Goal: Transaction & Acquisition: Purchase product/service

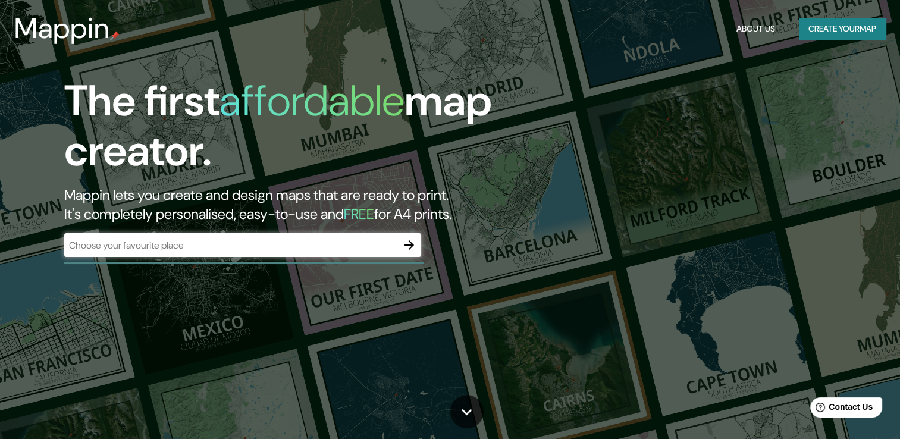
click at [663, 117] on div "The first affordable map creator. Mappin lets you create and design maps that a…" at bounding box center [450, 219] width 900 height 439
click at [820, 15] on div "Mappin About Us Create your map" at bounding box center [450, 29] width 900 height 38
click at [821, 25] on button "Create your map" at bounding box center [842, 29] width 87 height 22
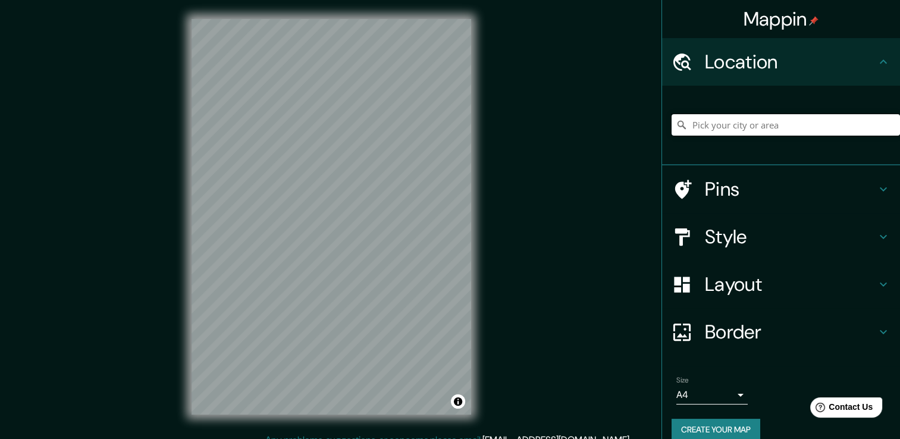
click at [729, 122] on input "Pick your city or area" at bounding box center [785, 124] width 228 height 21
type input "Omitlán de Juárez, [GEOGRAPHIC_DATA], [GEOGRAPHIC_DATA]"
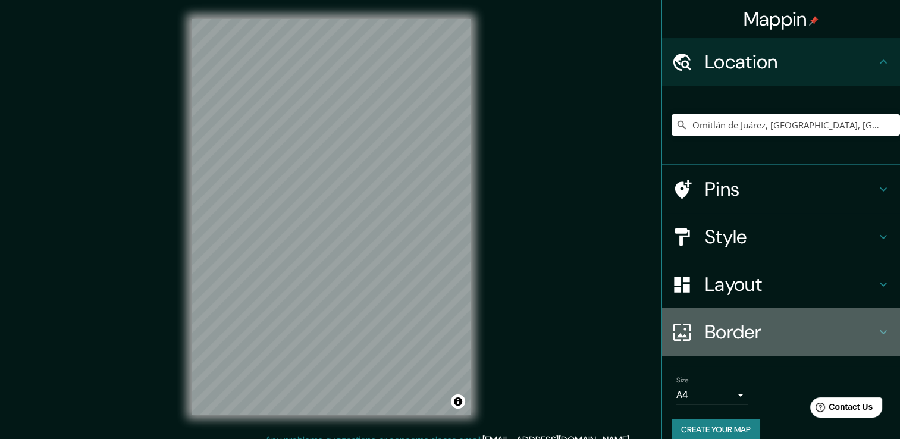
click at [714, 329] on h4 "Border" at bounding box center [790, 332] width 171 height 24
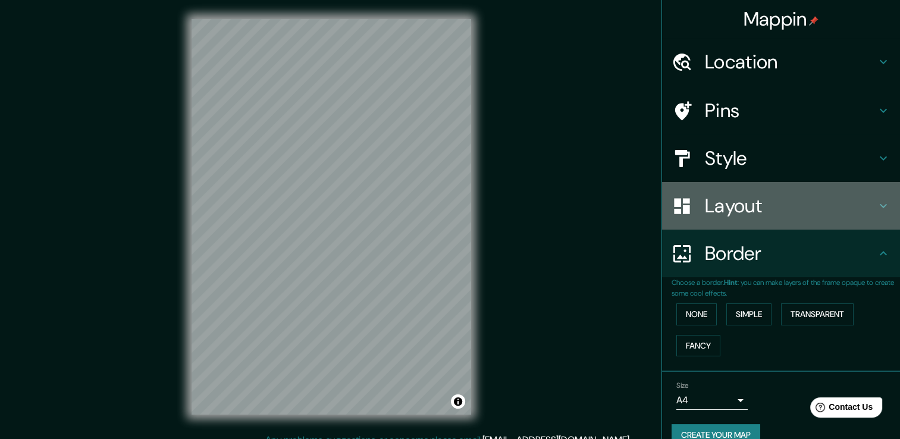
click at [733, 217] on h4 "Layout" at bounding box center [790, 206] width 171 height 24
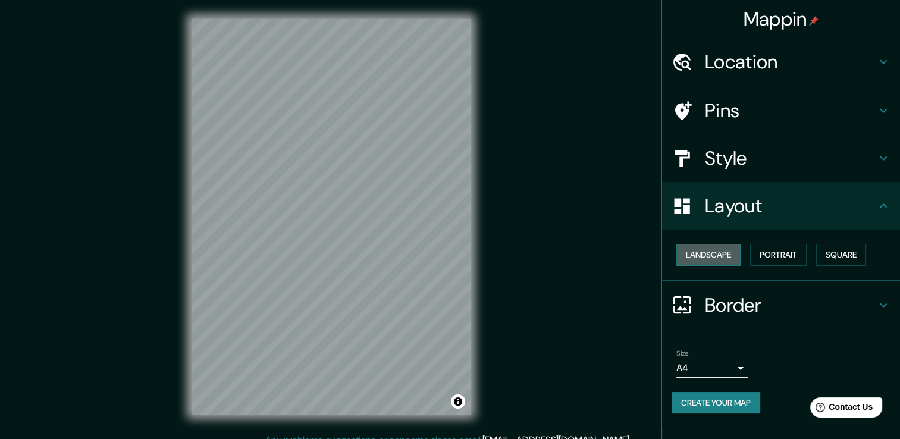
click at [728, 255] on button "Landscape" at bounding box center [708, 255] width 64 height 22
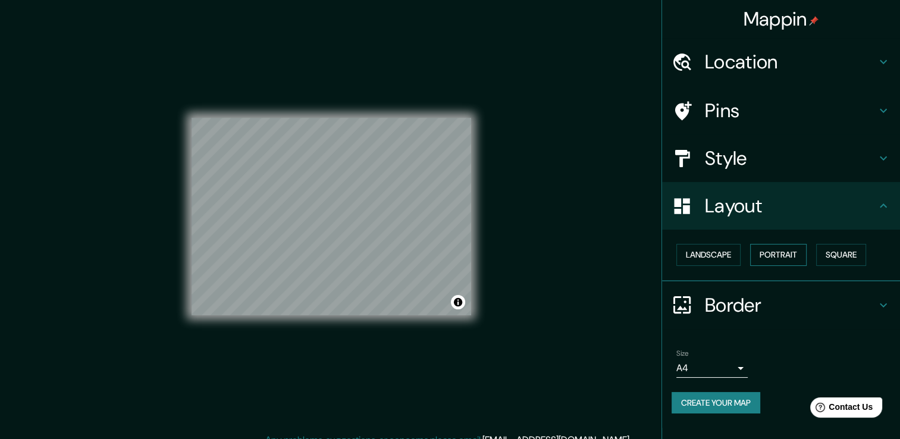
click at [782, 251] on button "Portrait" at bounding box center [778, 255] width 56 height 22
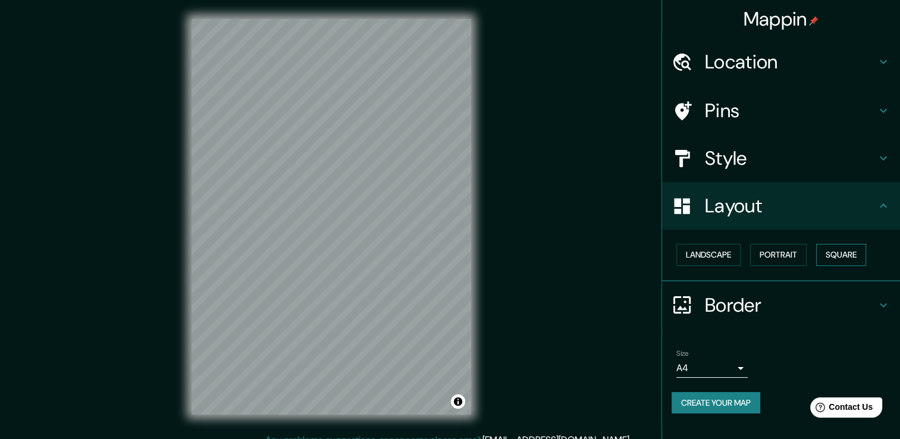
click at [819, 251] on div "Landscape [GEOGRAPHIC_DATA]" at bounding box center [785, 255] width 228 height 32
click at [842, 249] on button "Square" at bounding box center [841, 255] width 50 height 22
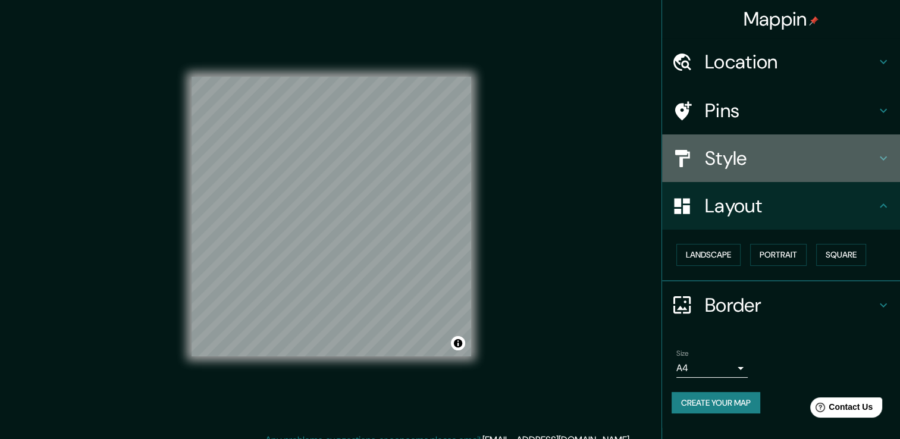
click at [778, 155] on h4 "Style" at bounding box center [790, 158] width 171 height 24
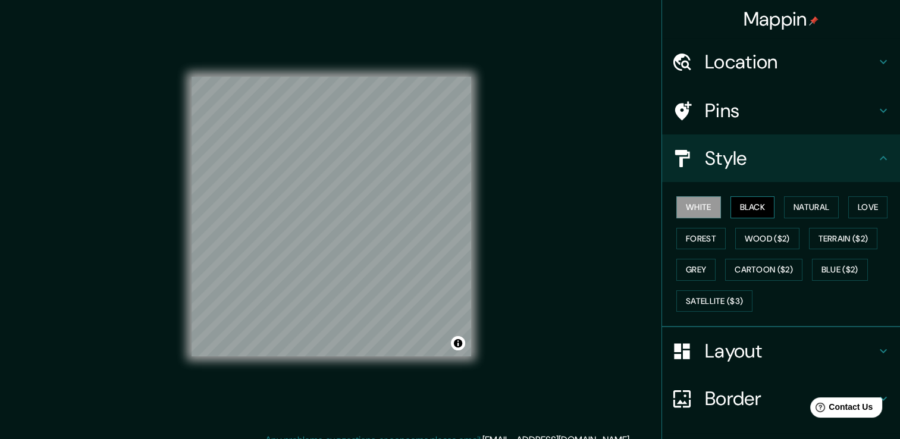
click at [750, 208] on button "Black" at bounding box center [752, 207] width 45 height 22
click at [755, 230] on button "Wood ($2)" at bounding box center [767, 239] width 64 height 22
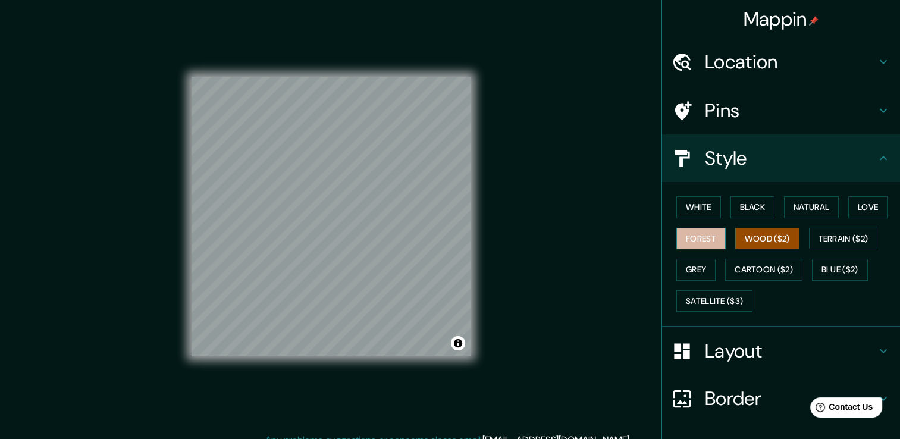
click at [692, 245] on button "Forest" at bounding box center [700, 239] width 49 height 22
drag, startPoint x: 684, startPoint y: 267, endPoint x: 693, endPoint y: 270, distance: 10.0
click at [684, 268] on button "Grey" at bounding box center [695, 270] width 39 height 22
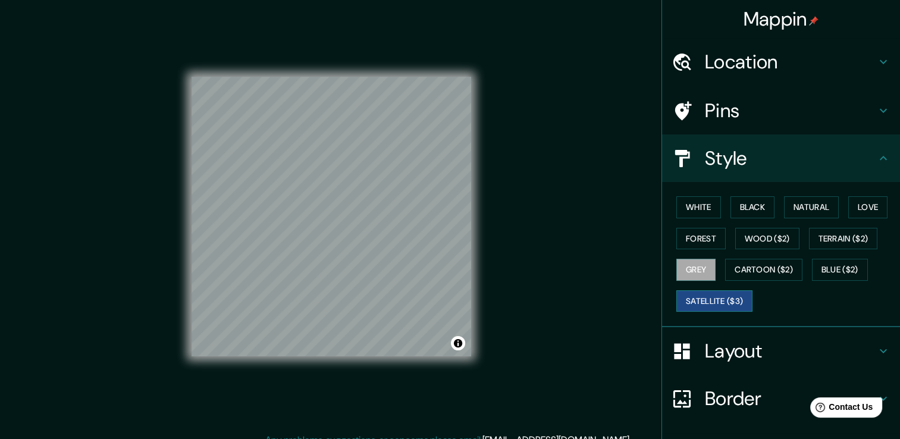
drag, startPoint x: 759, startPoint y: 275, endPoint x: 710, endPoint y: 302, distance: 56.1
click at [717, 299] on div "White Black Natural Love Forest Wood ($2) Terrain ($2) Grey Cartoon ($2) Blue (…" at bounding box center [785, 253] width 228 height 125
click at [591, 355] on div "Mappin Location [GEOGRAPHIC_DATA], [GEOGRAPHIC_DATA], [GEOGRAPHIC_DATA] [GEOGRA…" at bounding box center [450, 226] width 900 height 452
click at [740, 108] on h4 "Pins" at bounding box center [790, 111] width 171 height 24
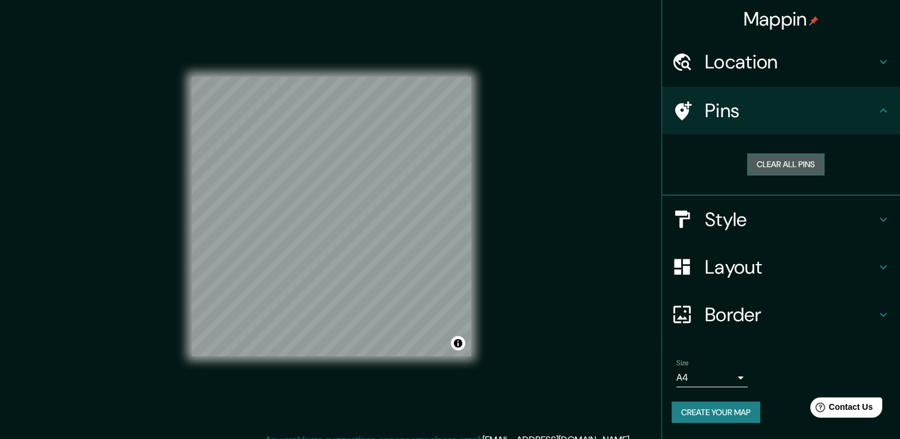
click at [775, 163] on button "Clear all pins" at bounding box center [785, 164] width 77 height 22
click at [778, 162] on button "Clear all pins" at bounding box center [785, 164] width 77 height 22
click at [569, 332] on div "Mappin Location [GEOGRAPHIC_DATA], [GEOGRAPHIC_DATA], [GEOGRAPHIC_DATA] [GEOGRA…" at bounding box center [450, 226] width 900 height 452
click at [784, 159] on button "Clear all pins" at bounding box center [785, 164] width 77 height 22
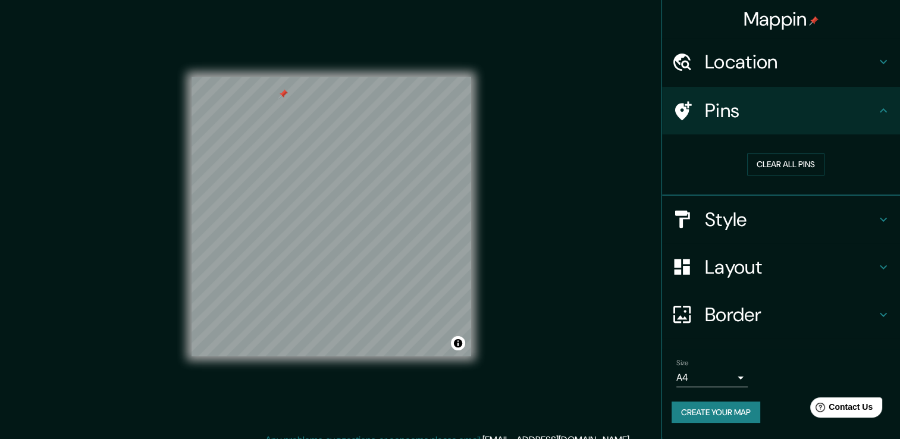
click at [540, 346] on div "Mappin Location [GEOGRAPHIC_DATA], [GEOGRAPHIC_DATA], [GEOGRAPHIC_DATA] [GEOGRA…" at bounding box center [450, 226] width 900 height 452
click at [770, 80] on div "Location" at bounding box center [781, 62] width 238 height 48
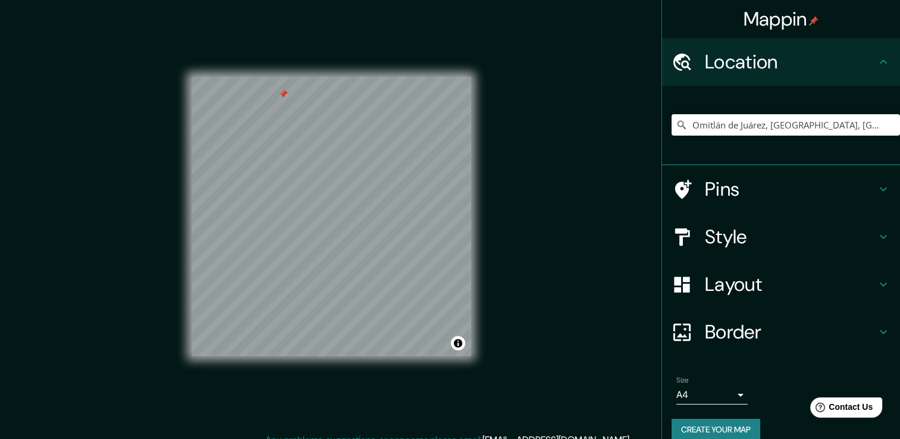
click at [554, 210] on div "Mappin Location [GEOGRAPHIC_DATA], [GEOGRAPHIC_DATA], [GEOGRAPHIC_DATA] [GEOGRA…" at bounding box center [450, 226] width 900 height 452
